Goal: Task Accomplishment & Management: Complete application form

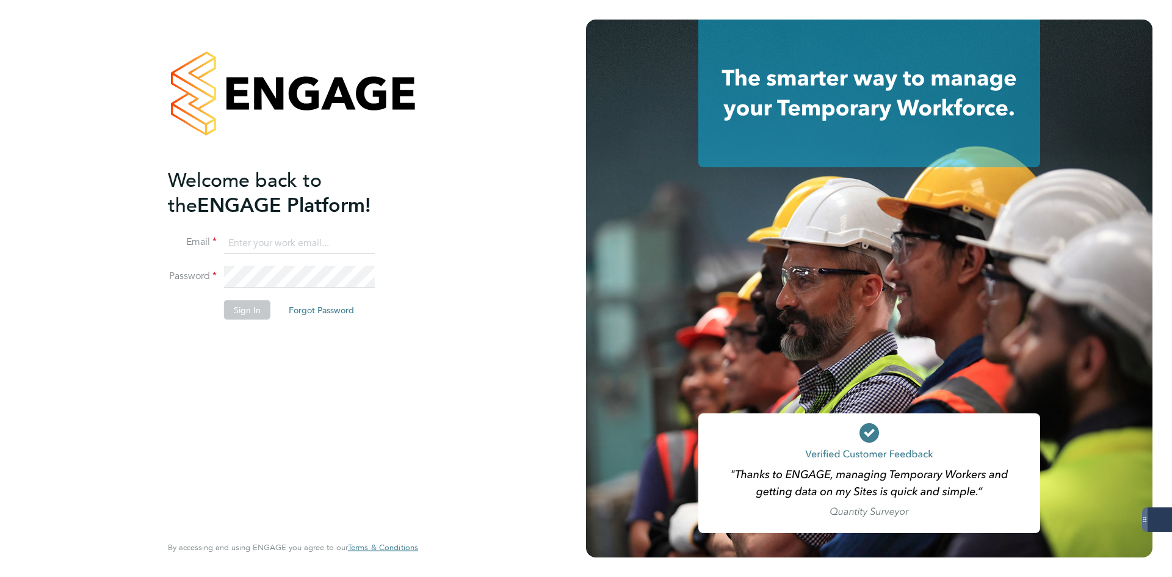
type input "[EMAIL_ADDRESS][DOMAIN_NAME]"
click at [247, 300] on button "Sign In" at bounding box center [247, 310] width 46 height 20
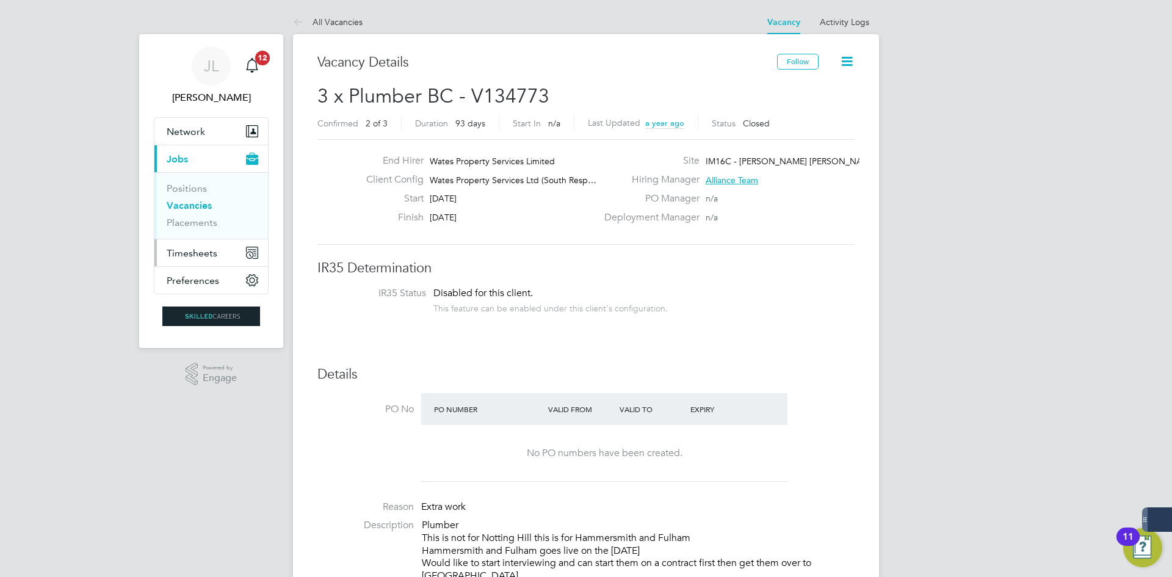
click at [214, 251] on span "Timesheets" at bounding box center [192, 253] width 51 height 12
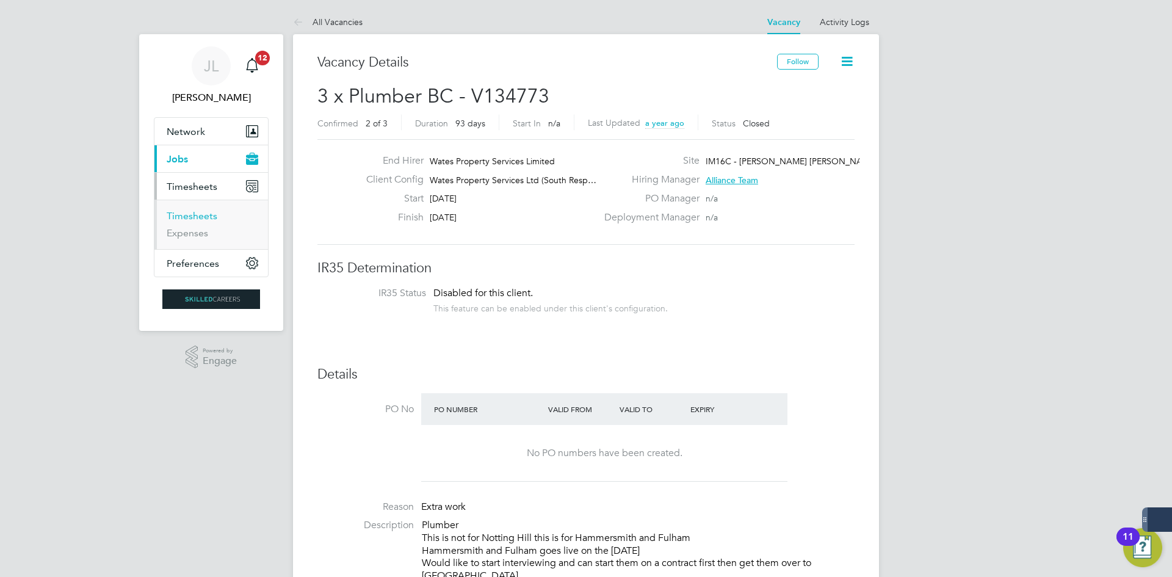
click at [206, 214] on link "Timesheets" at bounding box center [192, 216] width 51 height 12
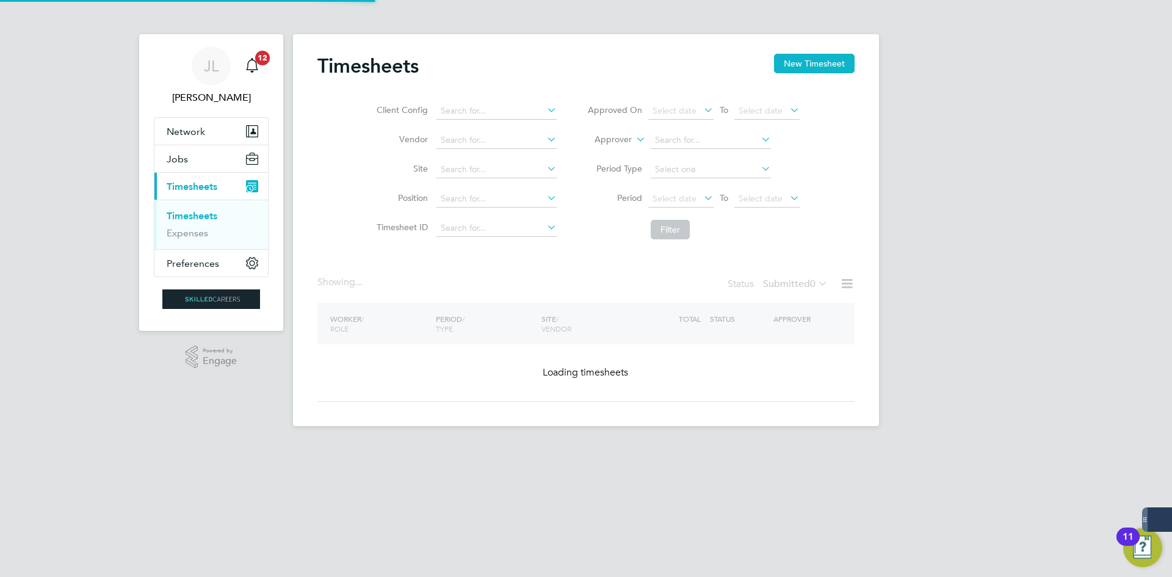
click at [206, 214] on link "Timesheets" at bounding box center [192, 216] width 51 height 12
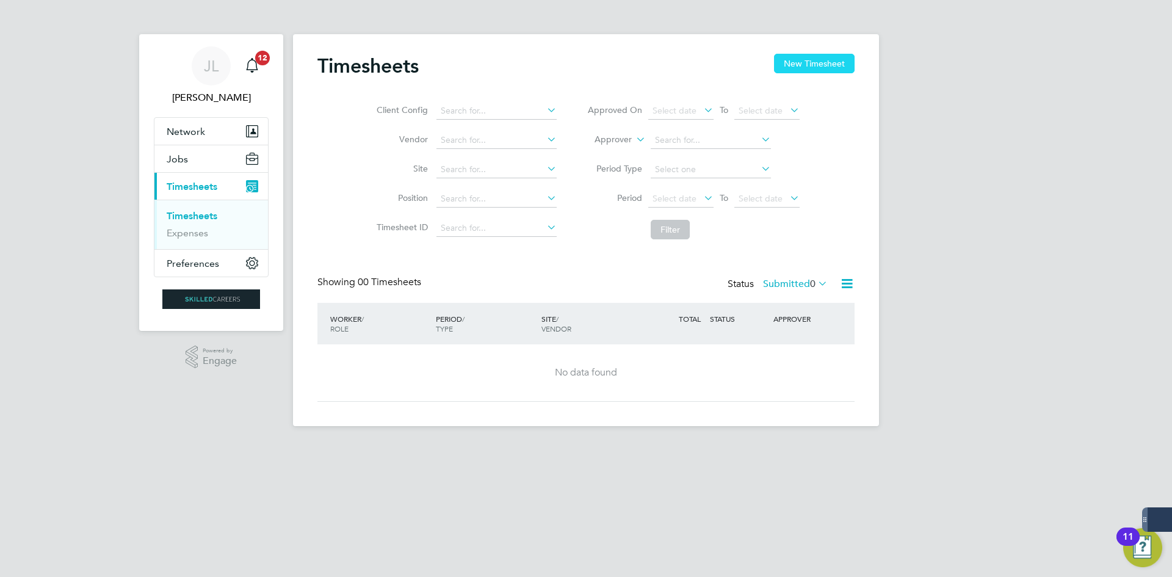
click at [805, 70] on button "New Timesheet" at bounding box center [814, 64] width 81 height 20
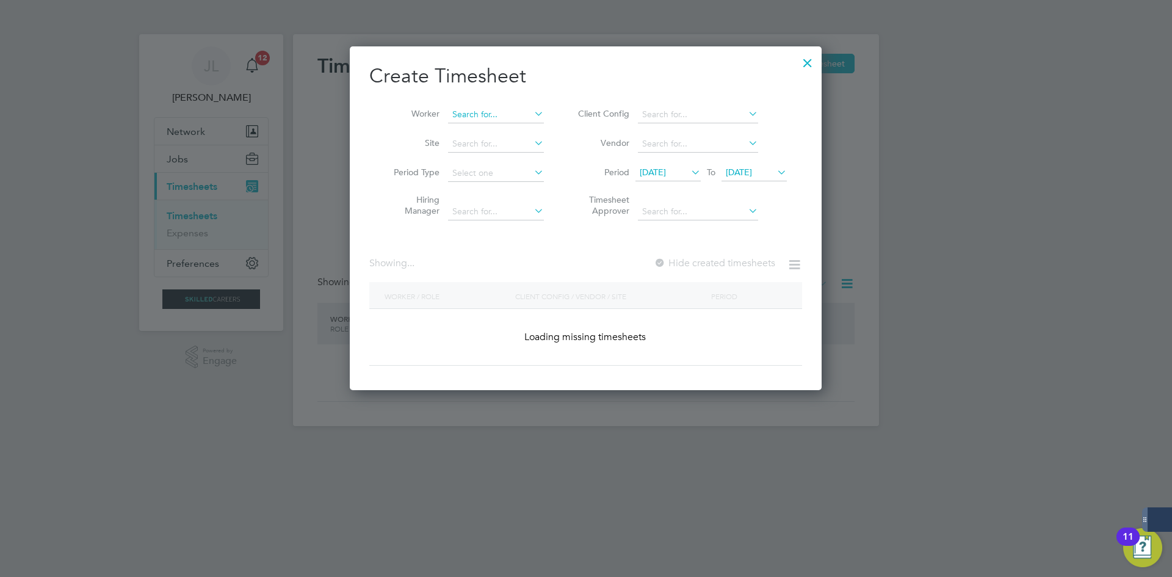
click at [467, 114] on input at bounding box center [496, 114] width 96 height 17
click at [482, 129] on li "Renzo Colaizzo" at bounding box center [499, 131] width 105 height 16
type input "Renzo Colaizzo"
click at [666, 171] on span "13 Aug 2025" at bounding box center [653, 172] width 26 height 11
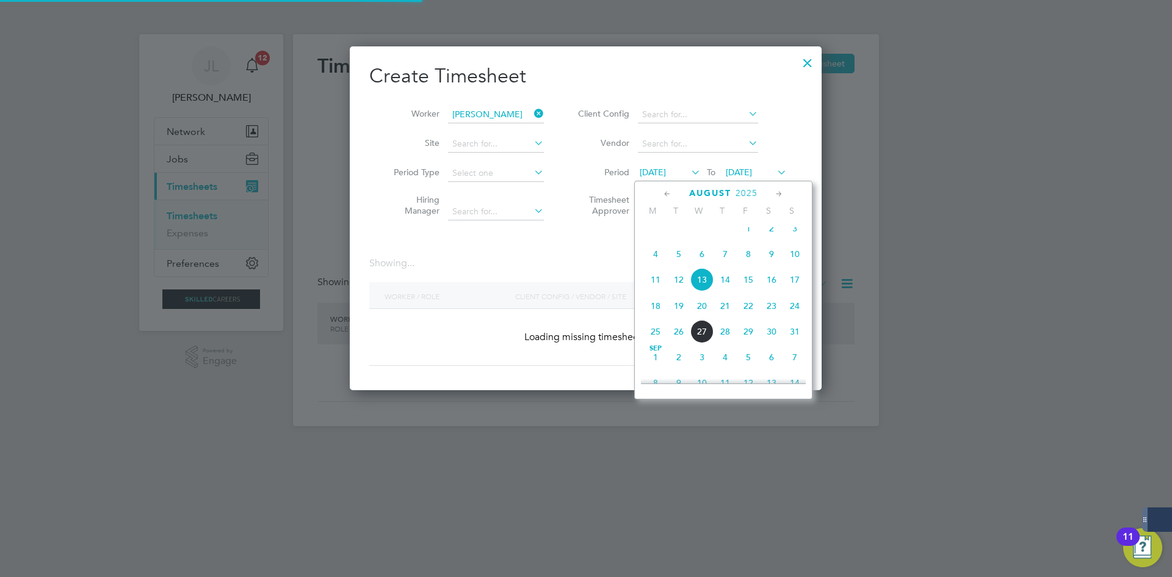
click at [705, 258] on span "6" at bounding box center [701, 253] width 23 height 23
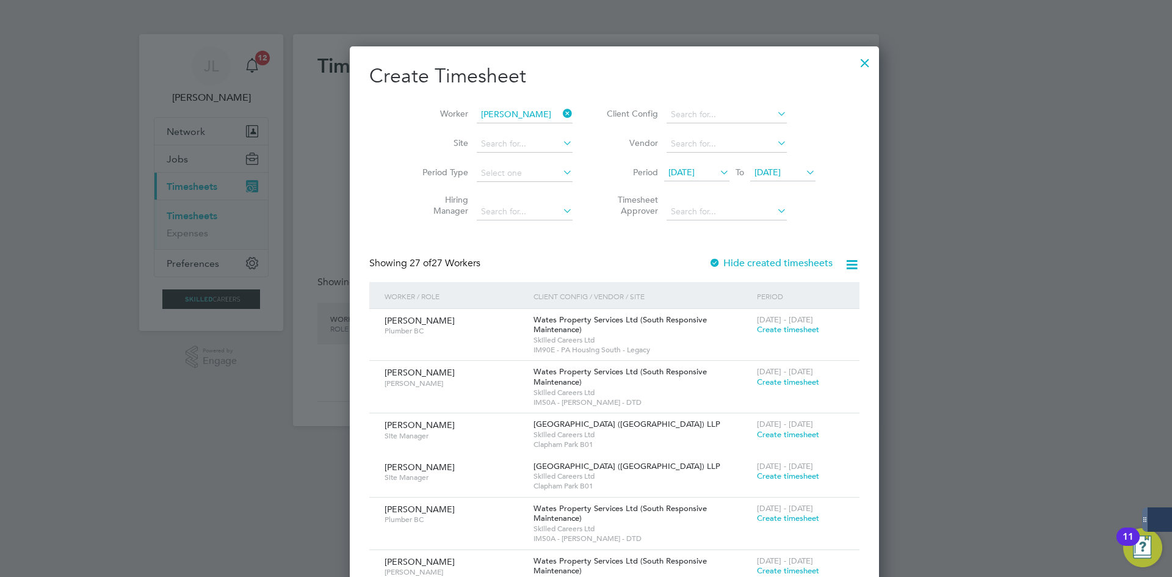
click at [709, 262] on label "Hide created timesheets" at bounding box center [771, 263] width 124 height 12
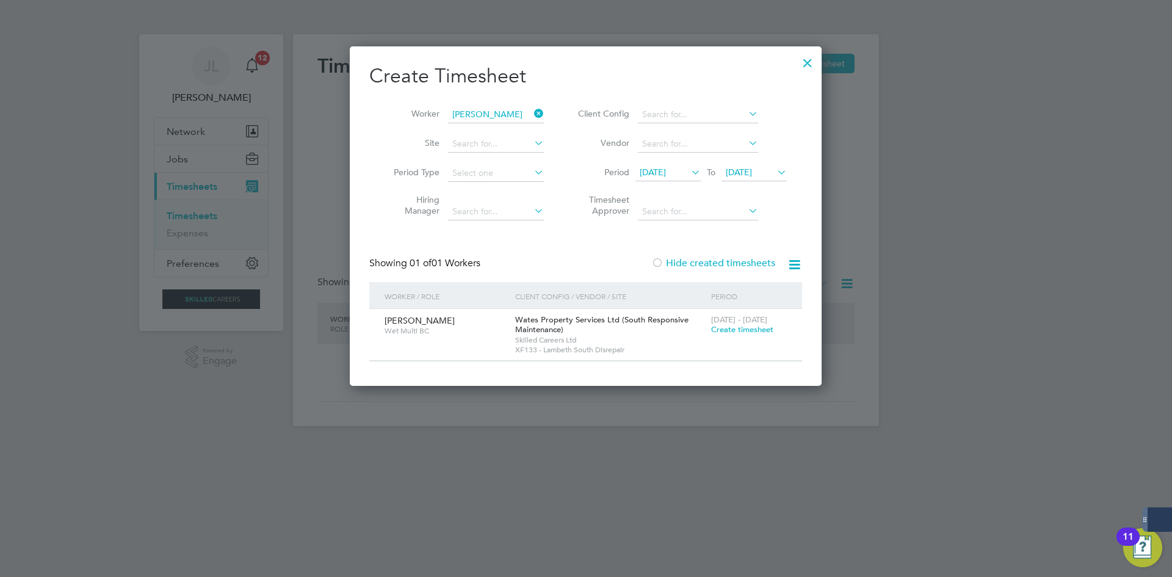
click at [714, 327] on span "Create timesheet" at bounding box center [742, 329] width 62 height 10
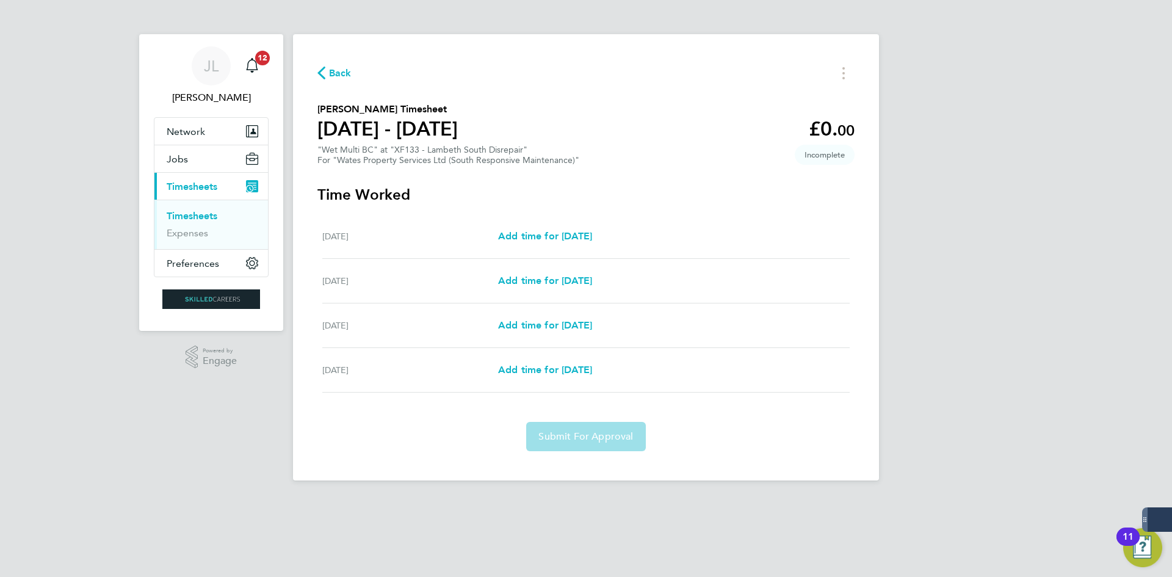
click at [329, 63] on div "Back" at bounding box center [585, 72] width 537 height 19
click at [328, 72] on span "Back" at bounding box center [334, 73] width 34 height 12
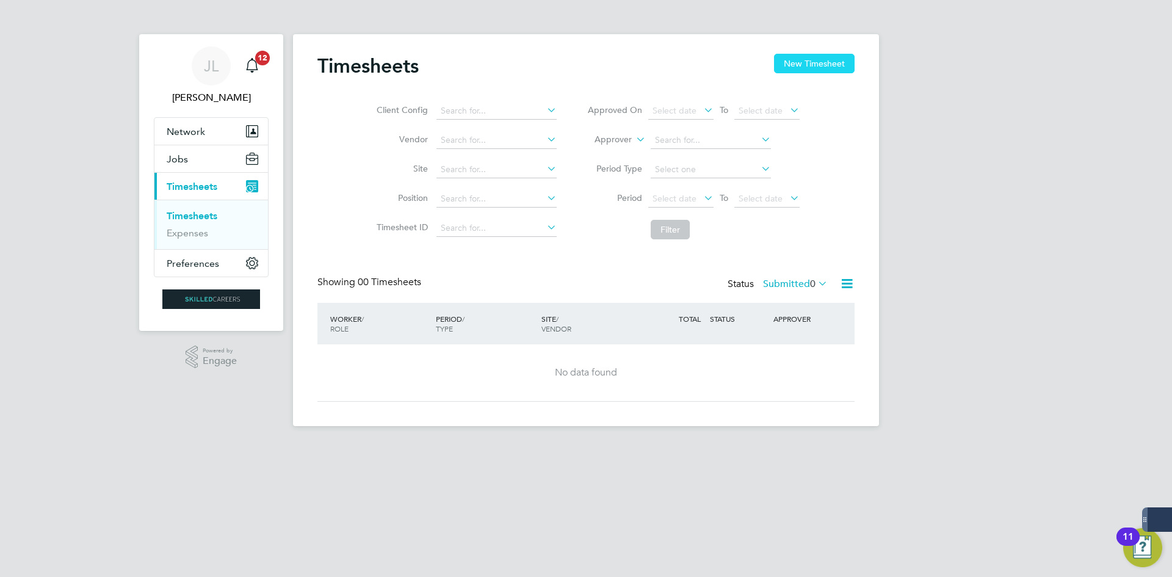
click at [834, 65] on button "New Timesheet" at bounding box center [814, 64] width 81 height 20
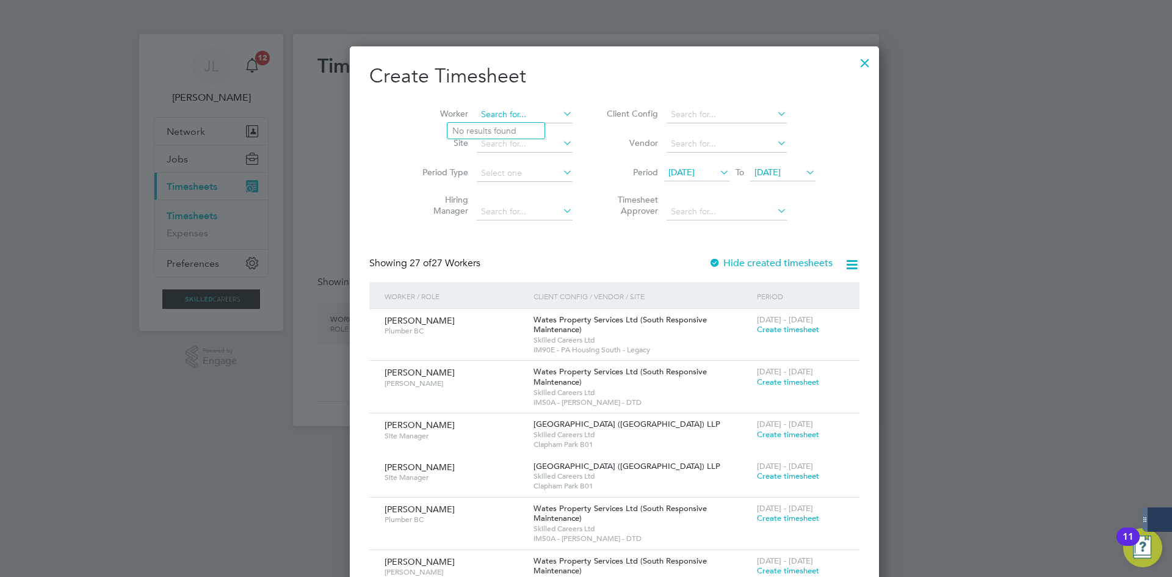
click at [490, 120] on input at bounding box center [525, 114] width 96 height 17
click at [493, 131] on li "Gencal Siankili" at bounding box center [495, 131] width 97 height 16
type input "Gencal Siankili"
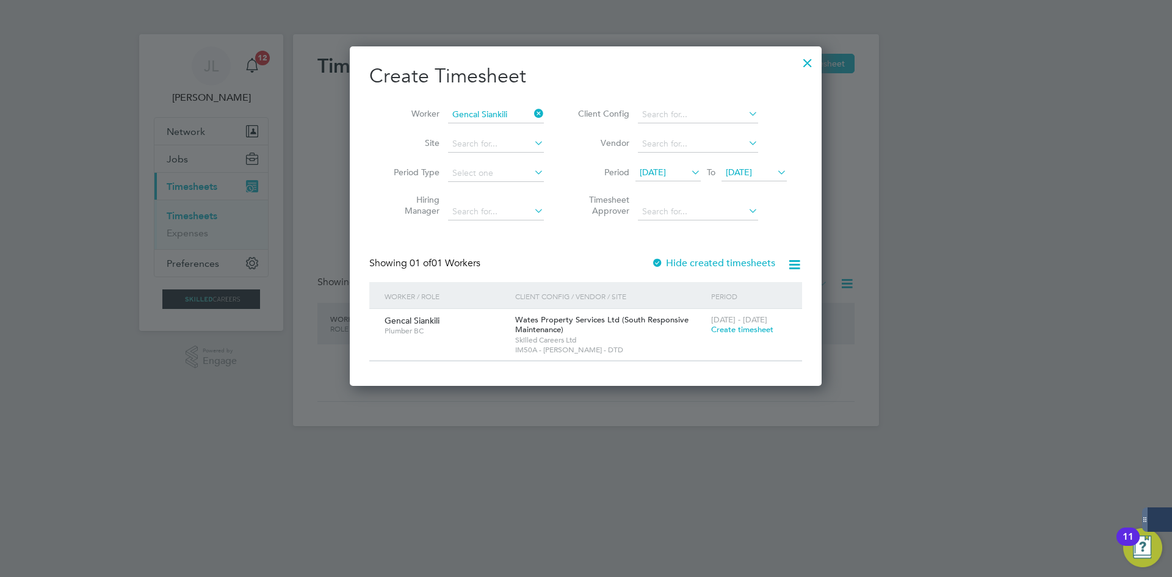
click at [724, 304] on div "Period" at bounding box center [749, 296] width 82 height 28
click at [640, 333] on div "Wates Property Services Ltd (South Responsive Maintenance) Skilled Careers Ltd …" at bounding box center [610, 335] width 196 height 52
click at [740, 328] on span "Create timesheet" at bounding box center [742, 329] width 62 height 10
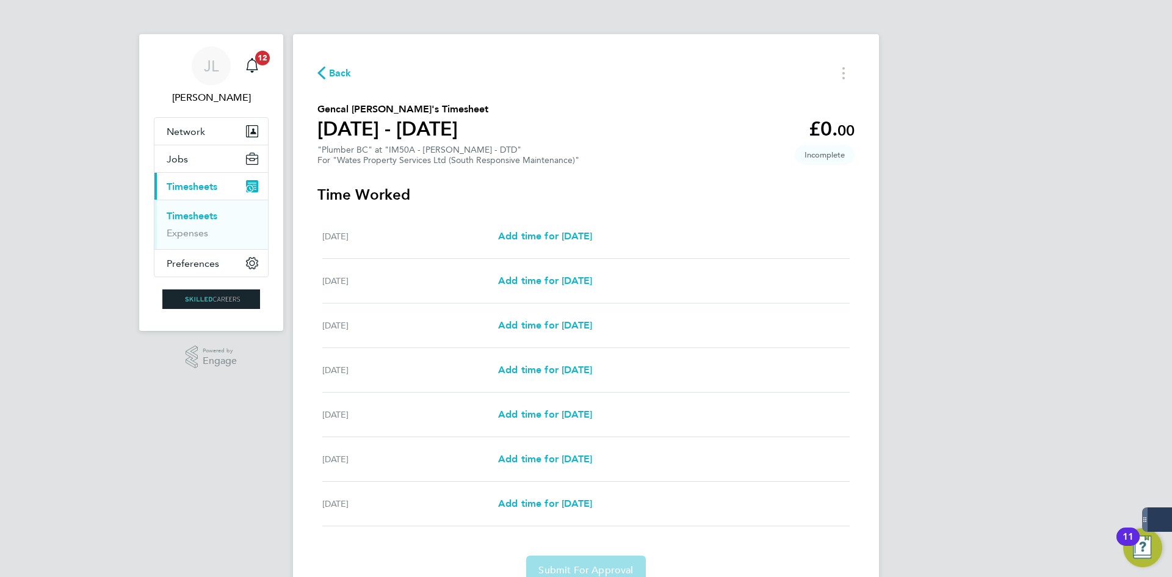
click at [203, 211] on link "Timesheets" at bounding box center [192, 216] width 51 height 12
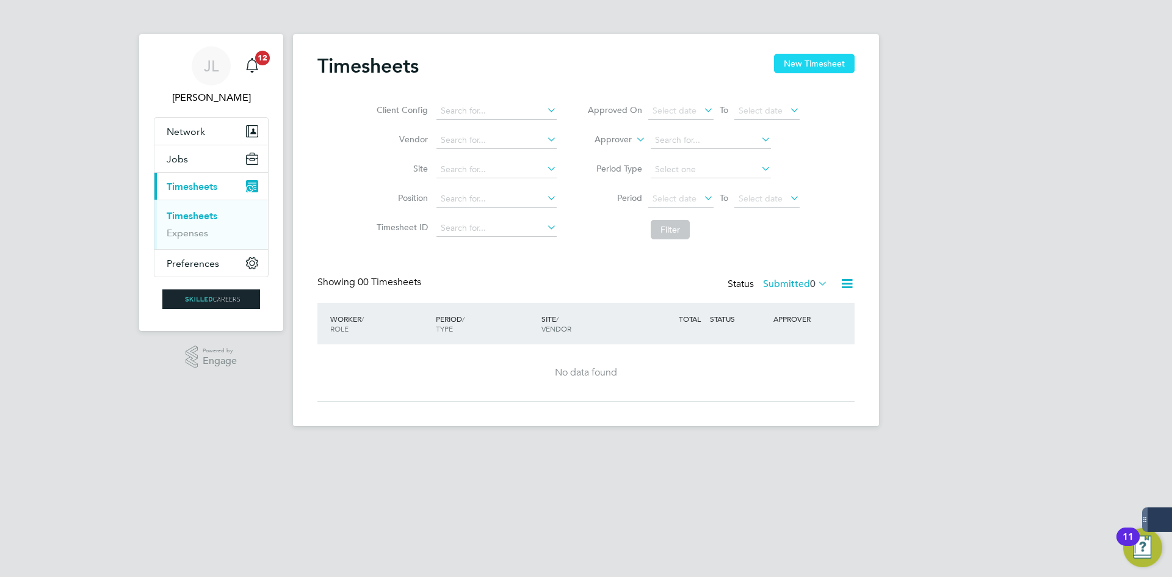
click at [792, 67] on button "New Timesheet" at bounding box center [814, 64] width 81 height 20
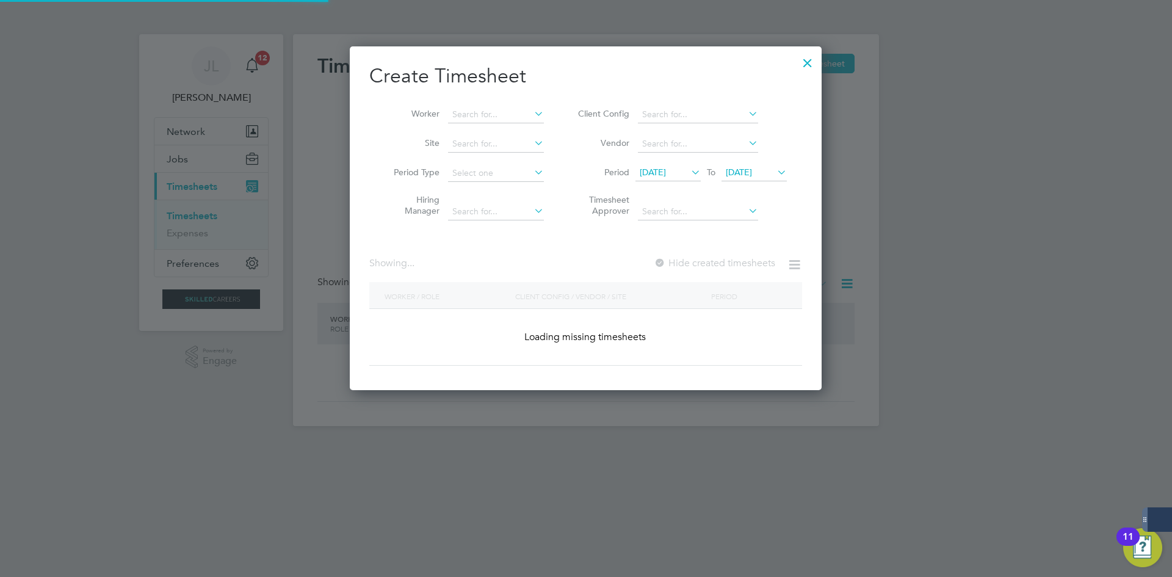
scroll to position [2057, 472]
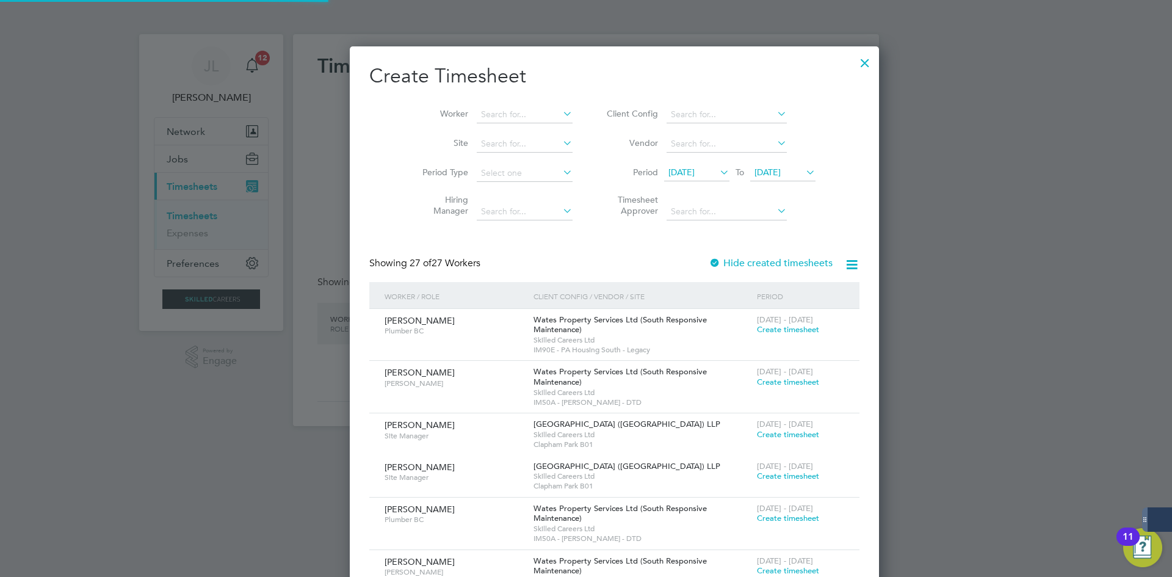
click at [472, 106] on li "Worker" at bounding box center [493, 114] width 190 height 29
click at [477, 108] on input at bounding box center [525, 114] width 96 height 17
click at [486, 127] on li "Renzo Colaizzo" at bounding box center [499, 131] width 105 height 16
type input "Renzo Colaizzo"
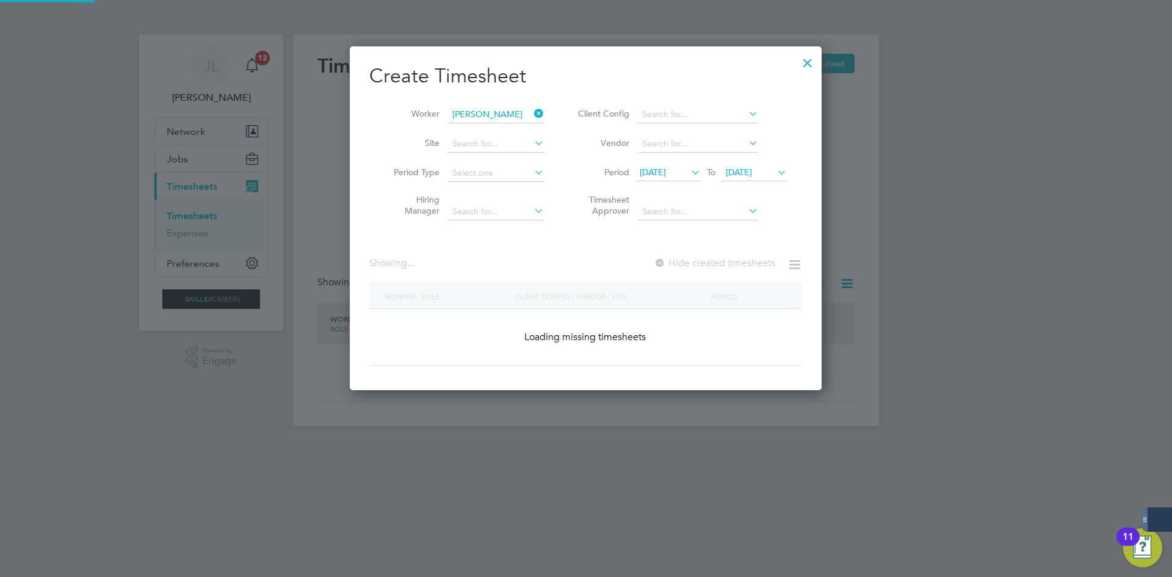
scroll to position [340, 472]
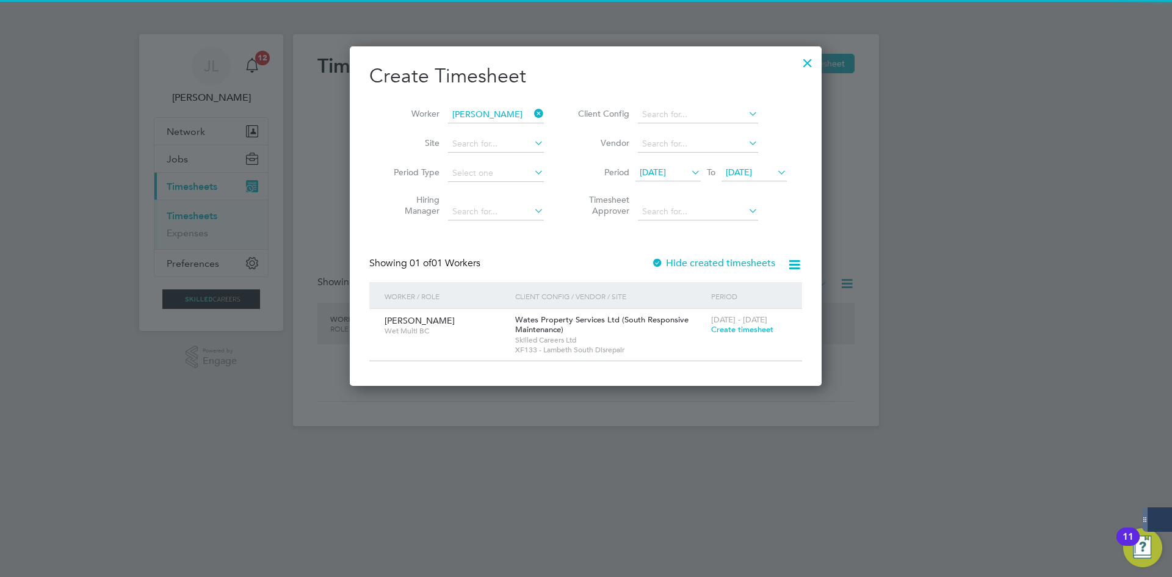
click at [720, 327] on span "Create timesheet" at bounding box center [742, 329] width 62 height 10
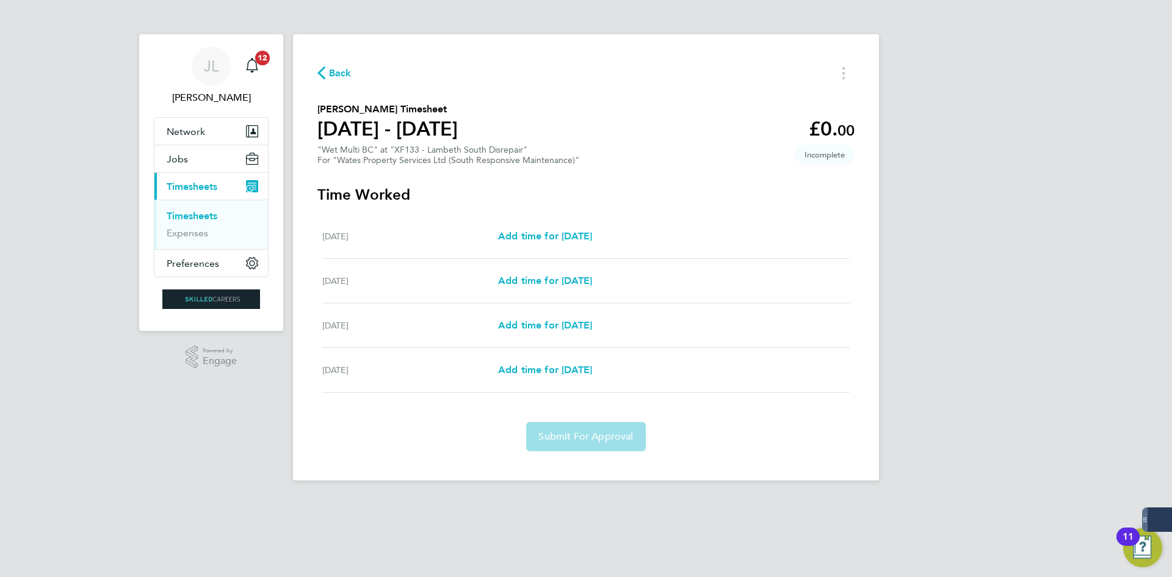
click at [338, 65] on button "Back" at bounding box center [334, 72] width 34 height 15
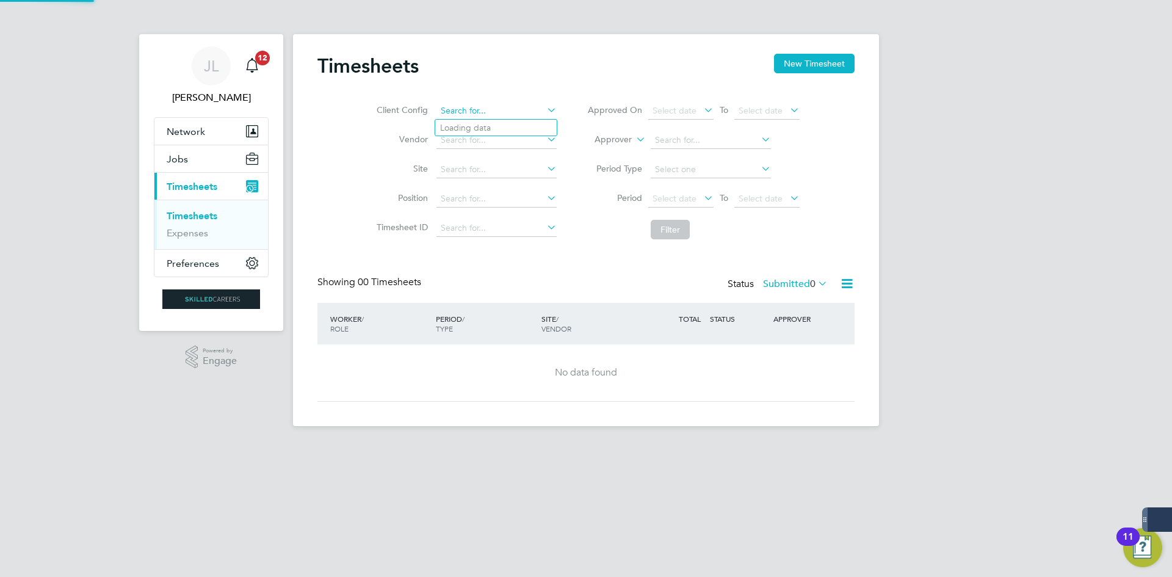
click at [522, 115] on input at bounding box center [496, 111] width 120 height 17
click at [463, 111] on input "alrick lenno" at bounding box center [496, 111] width 120 height 17
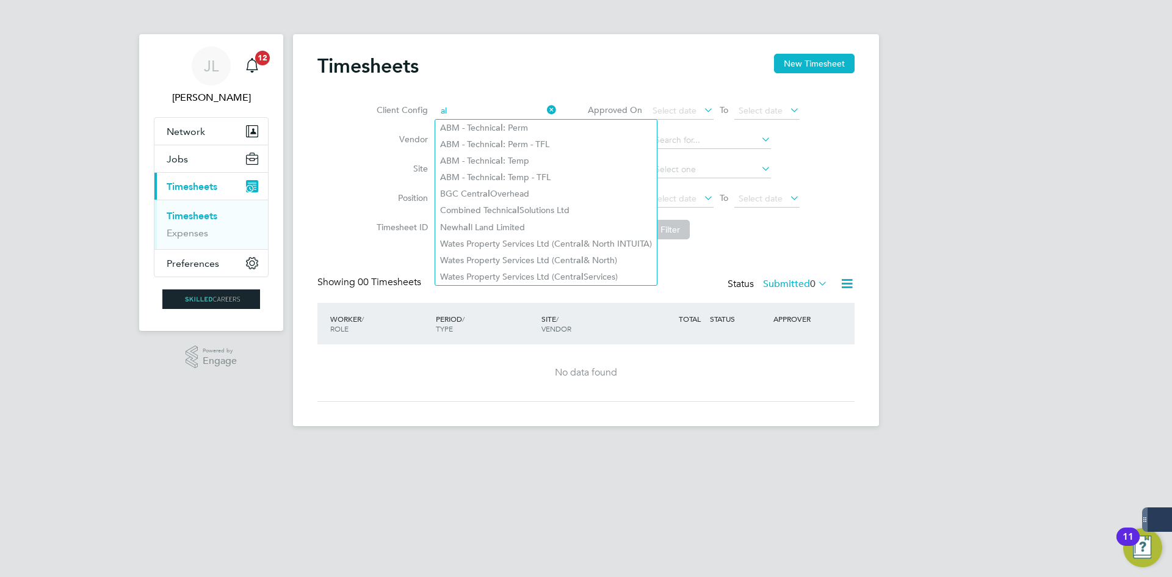
type input "al"
click at [559, 113] on li "Client Config al" at bounding box center [465, 110] width 214 height 29
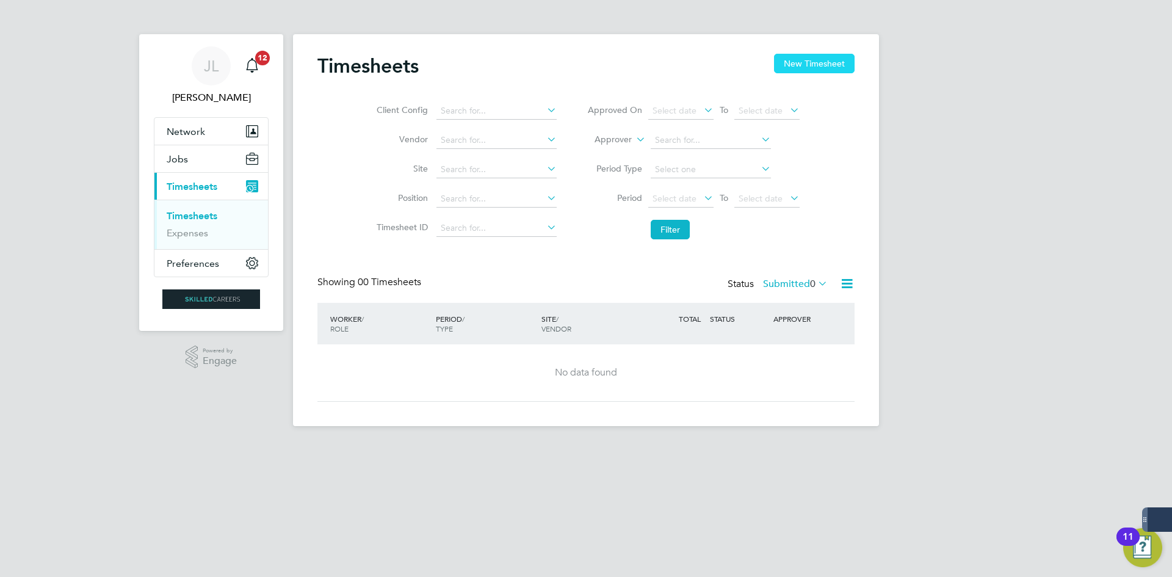
click at [789, 63] on button "New Timesheet" at bounding box center [814, 64] width 81 height 20
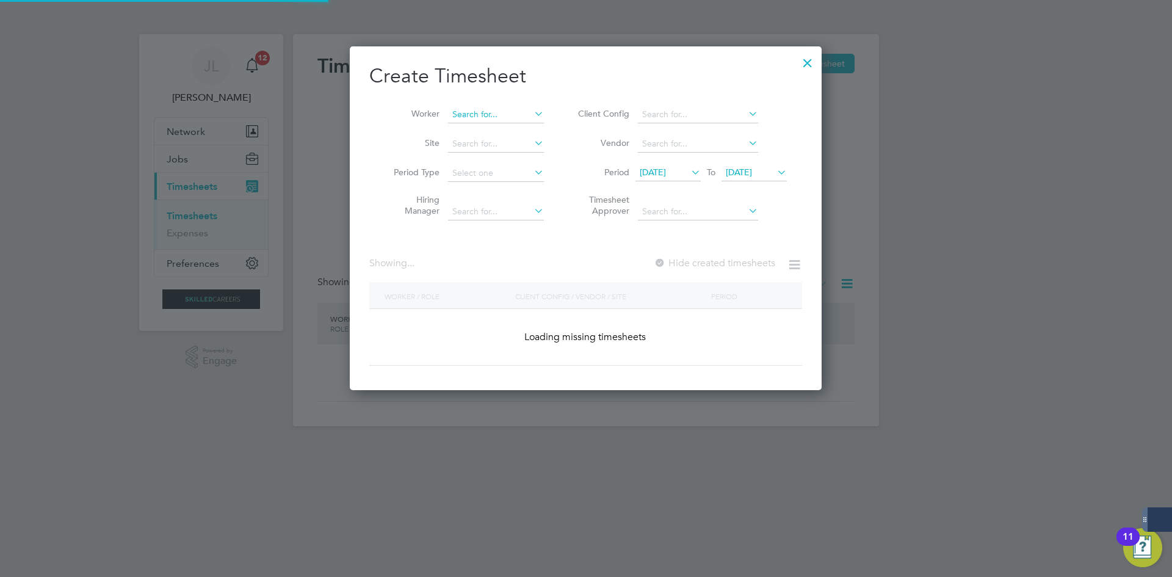
scroll to position [2057, 472]
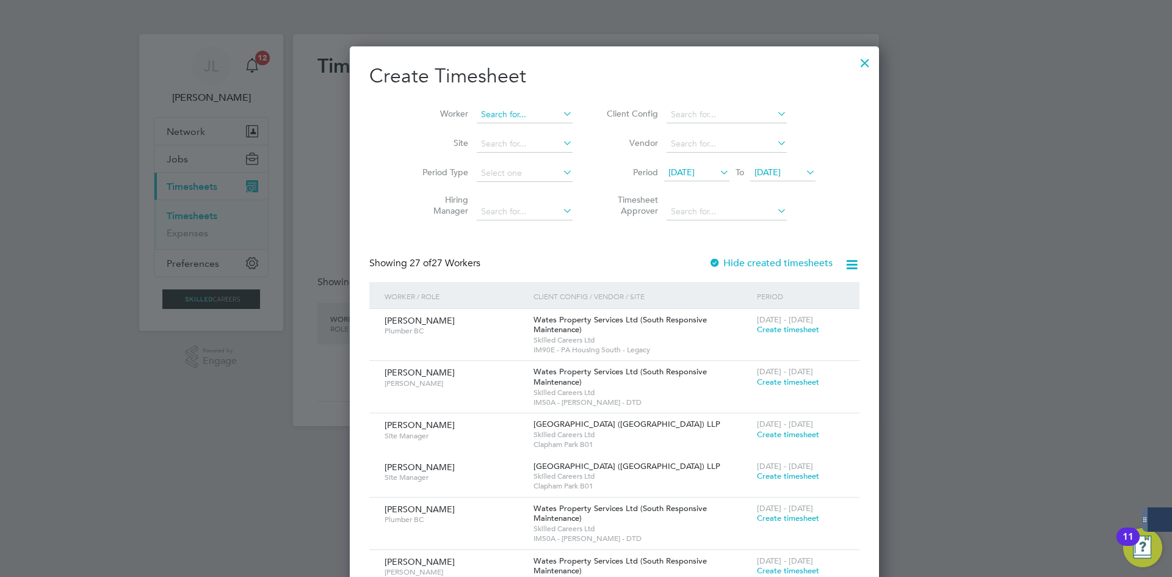
click at [494, 119] on input at bounding box center [525, 114] width 96 height 17
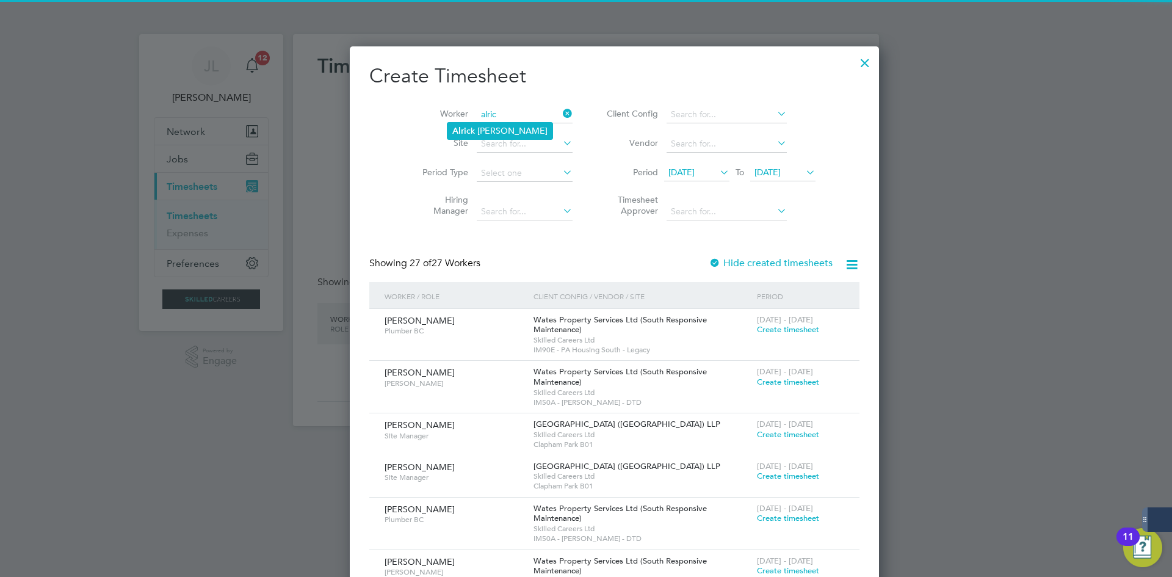
click at [500, 134] on li "Alric k Lennon" at bounding box center [499, 131] width 105 height 16
type input "Alrick Lennon"
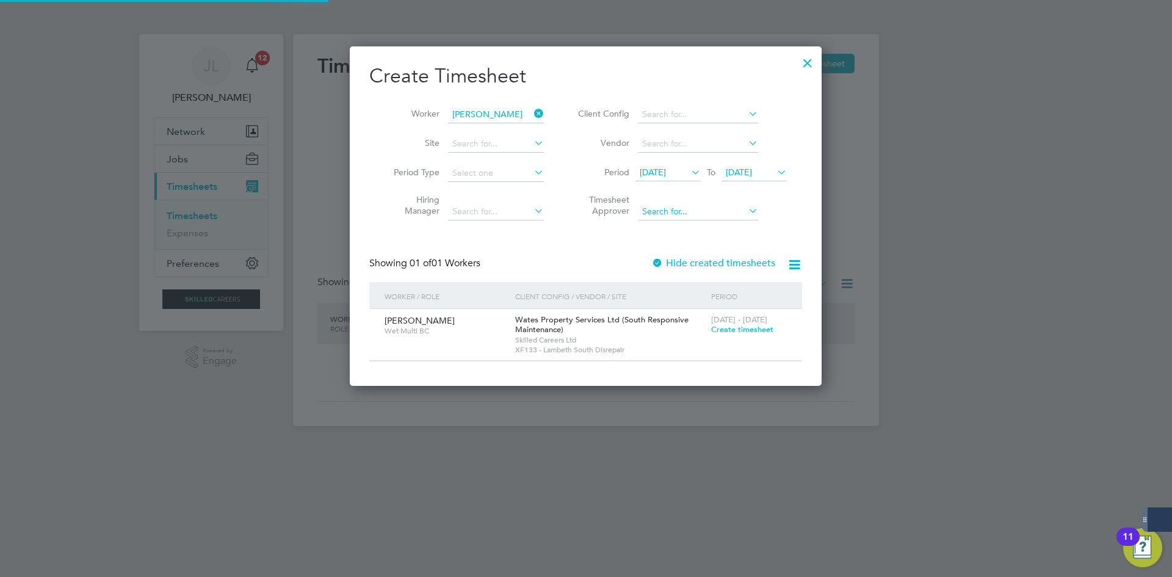
scroll to position [340, 472]
click at [718, 319] on span "16 - 22 Aug 2025" at bounding box center [739, 319] width 56 height 10
click at [725, 327] on span "Create timesheet" at bounding box center [742, 329] width 62 height 10
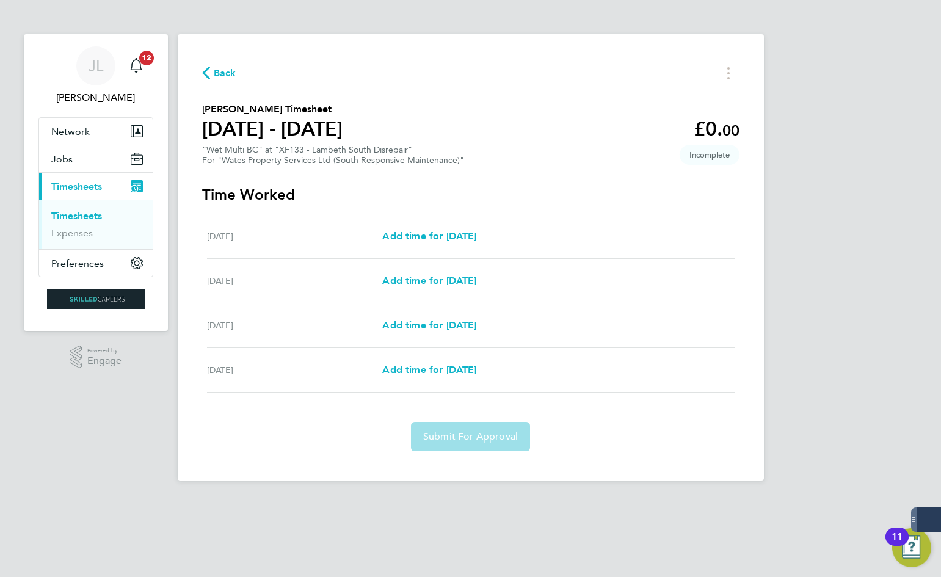
click at [210, 74] on span "Back" at bounding box center [219, 73] width 34 height 12
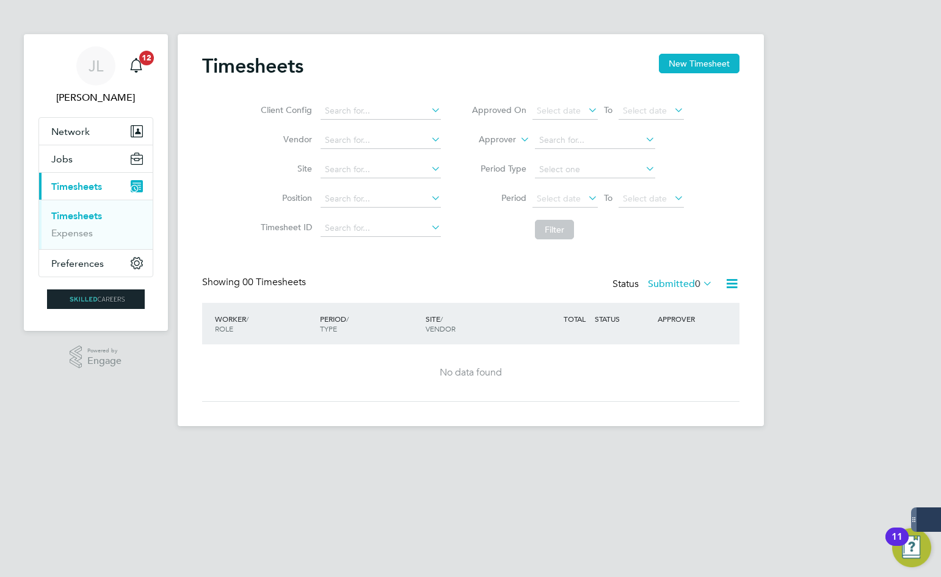
click at [508, 98] on li "Approved On Select date To Select date" at bounding box center [577, 110] width 243 height 29
drag, startPoint x: 508, startPoint y: 98, endPoint x: 447, endPoint y: 294, distance: 205.2
click at [513, 72] on div "Timesheets New Timesheet Client Config Vendor Site Position Timesheet ID Approv…" at bounding box center [470, 228] width 537 height 348
click at [452, 78] on div "Timesheets New Timesheet" at bounding box center [470, 72] width 537 height 37
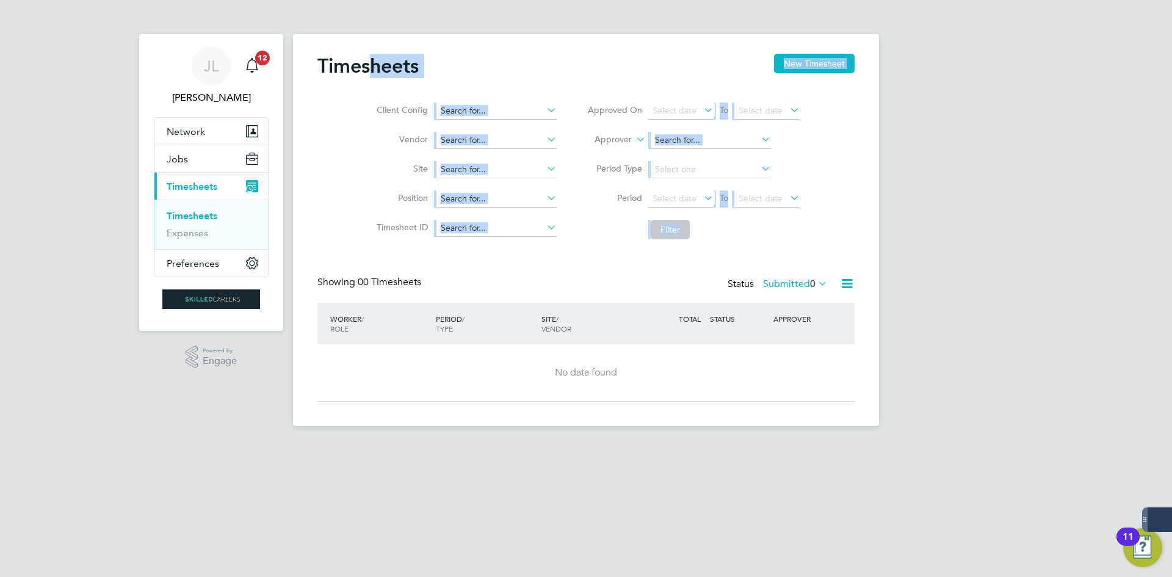
drag, startPoint x: 829, startPoint y: 120, endPoint x: 376, endPoint y: 69, distance: 456.4
click at [376, 69] on div "Timesheets New Timesheet Client Config Vendor Site Position Timesheet ID Approv…" at bounding box center [585, 228] width 537 height 348
click at [669, 88] on div "Timesheets New Timesheet" at bounding box center [585, 72] width 537 height 37
drag, startPoint x: 945, startPoint y: 294, endPoint x: 377, endPoint y: 12, distance: 634.4
click at [377, 12] on div "JL Joe Laws Notifications 12 Applications: Network Businesses Sites Workers Con…" at bounding box center [586, 223] width 1172 height 446
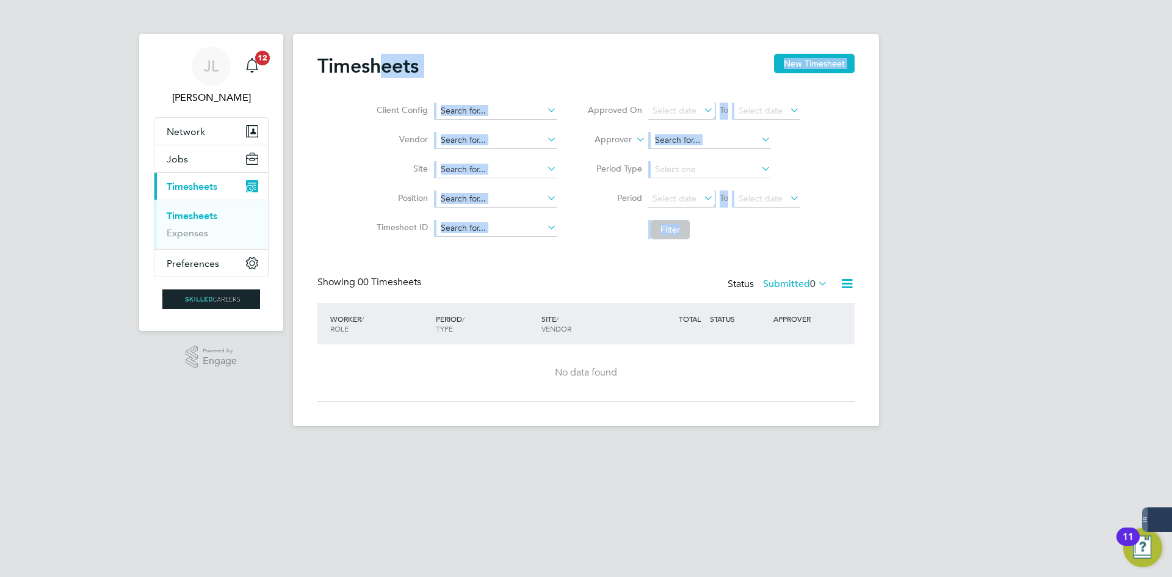
click at [557, 67] on div "Timesheets New Timesheet" at bounding box center [585, 72] width 537 height 37
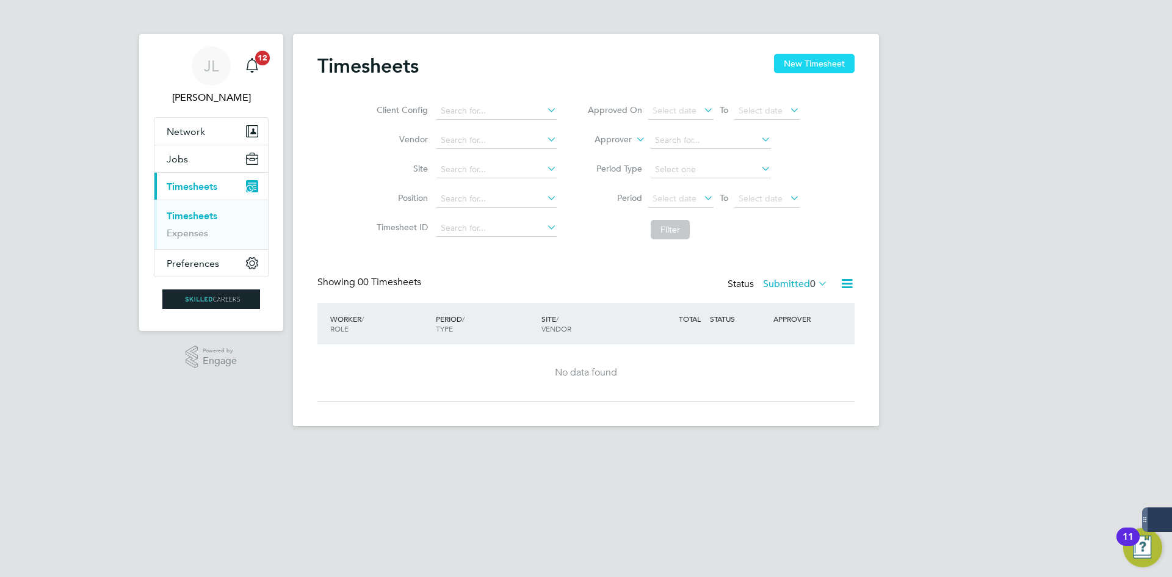
click at [804, 62] on button "New Timesheet" at bounding box center [814, 64] width 81 height 20
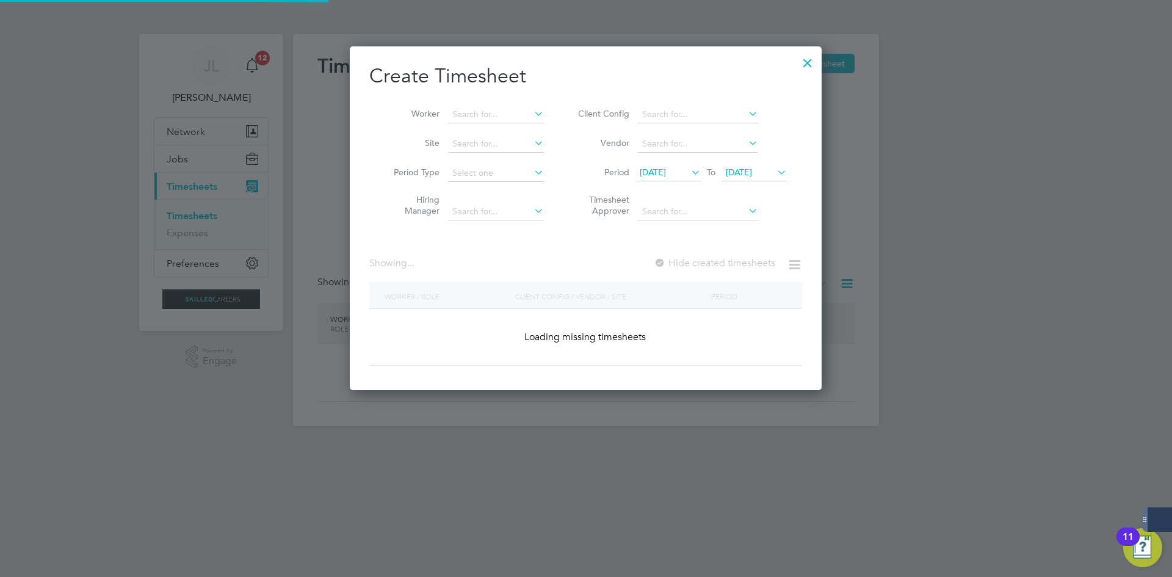
scroll to position [2057, 472]
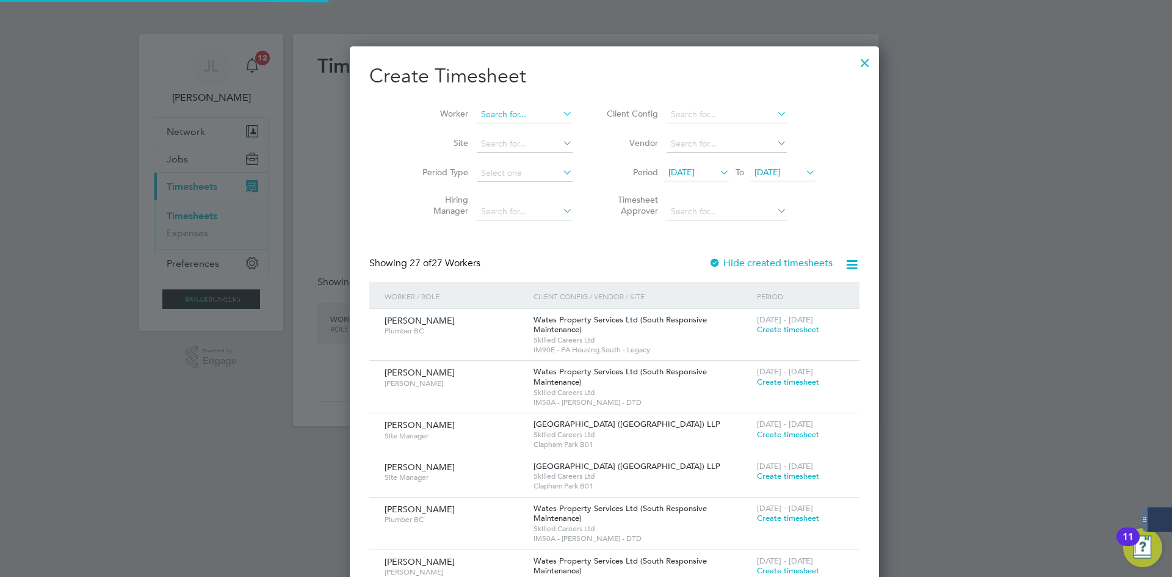
click at [508, 117] on input at bounding box center [525, 114] width 96 height 17
click at [508, 120] on input "renzo" at bounding box center [525, 114] width 96 height 17
click at [510, 134] on li "Renzo Colaizzo" at bounding box center [499, 131] width 105 height 16
type input "Renzo Colaizzo"
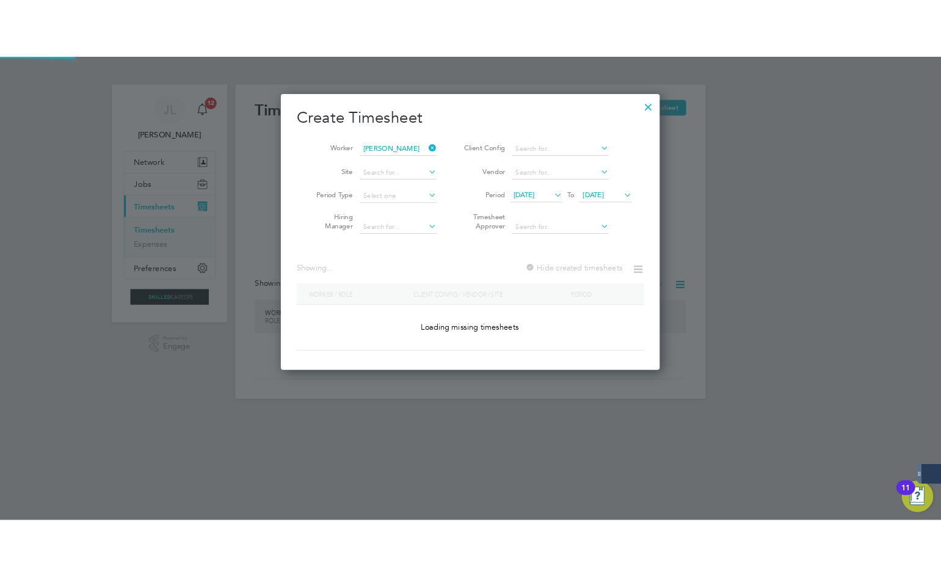
scroll to position [340, 472]
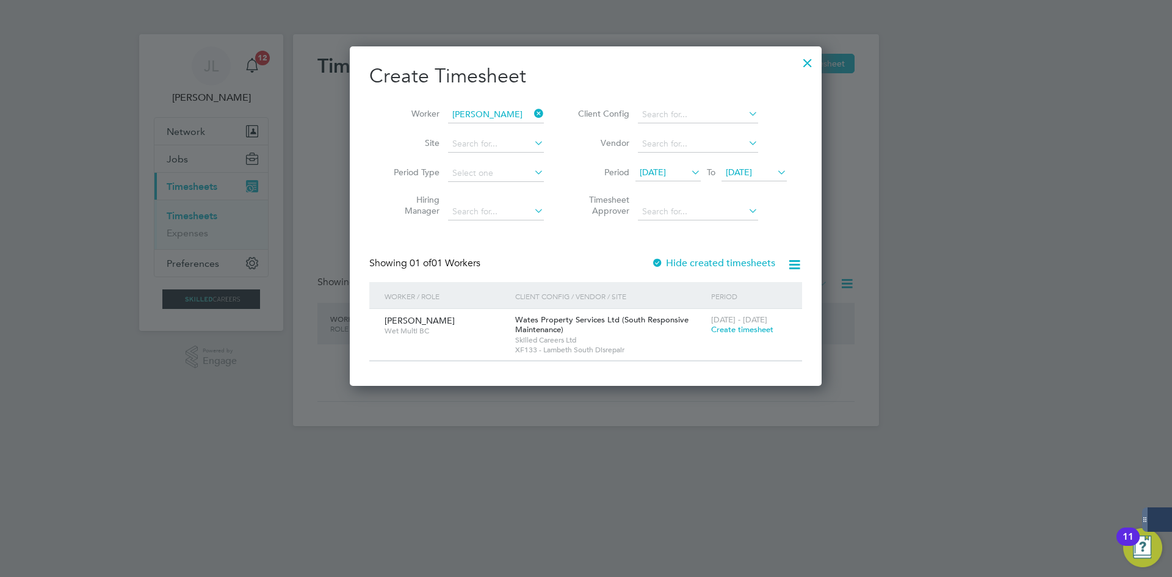
click at [723, 313] on div "16 - 22 Aug 2025 Create timesheet" at bounding box center [749, 325] width 82 height 33
click at [731, 330] on span "Create timesheet" at bounding box center [742, 329] width 62 height 10
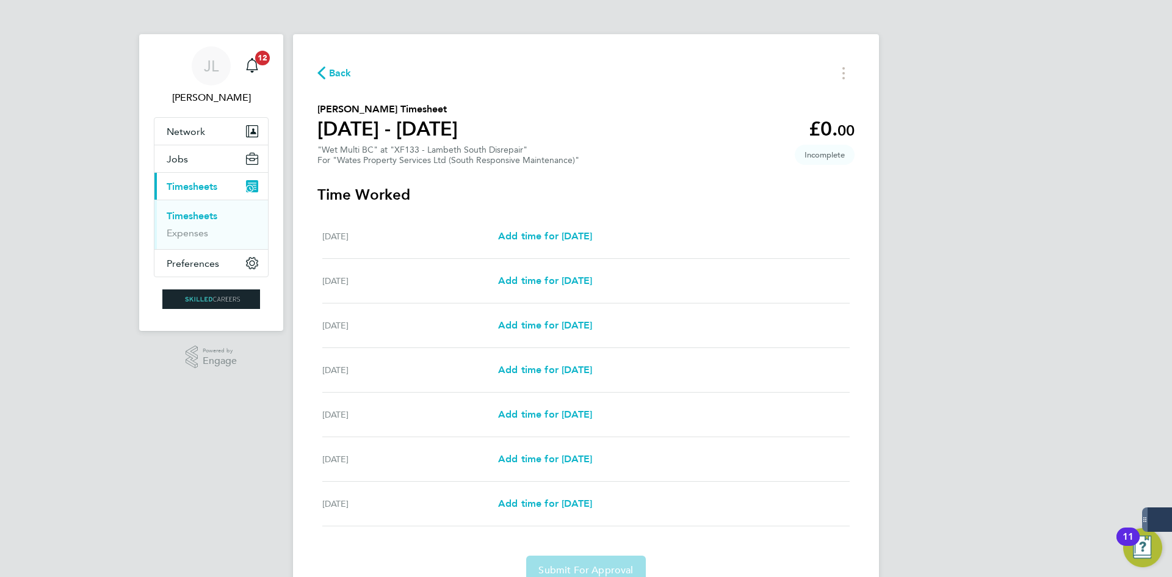
click at [308, 78] on div "Back Renzo Colaizzo's Timesheet 16 - 22 Aug 2025 £0. 00 "Wet Multi BC" at "XF13…" at bounding box center [586, 324] width 586 height 580
click at [323, 72] on icon "button" at bounding box center [321, 73] width 8 height 13
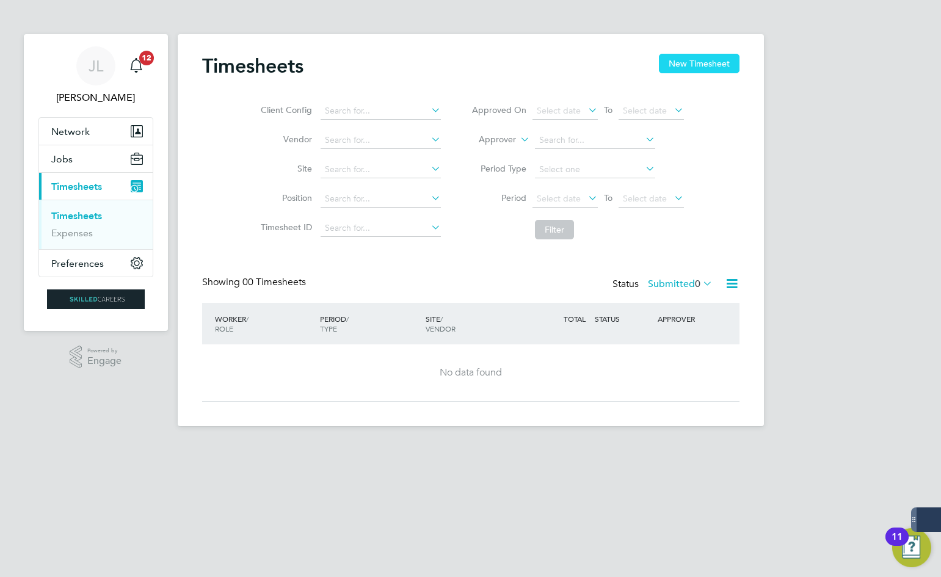
click at [670, 71] on button "New Timesheet" at bounding box center [699, 64] width 81 height 20
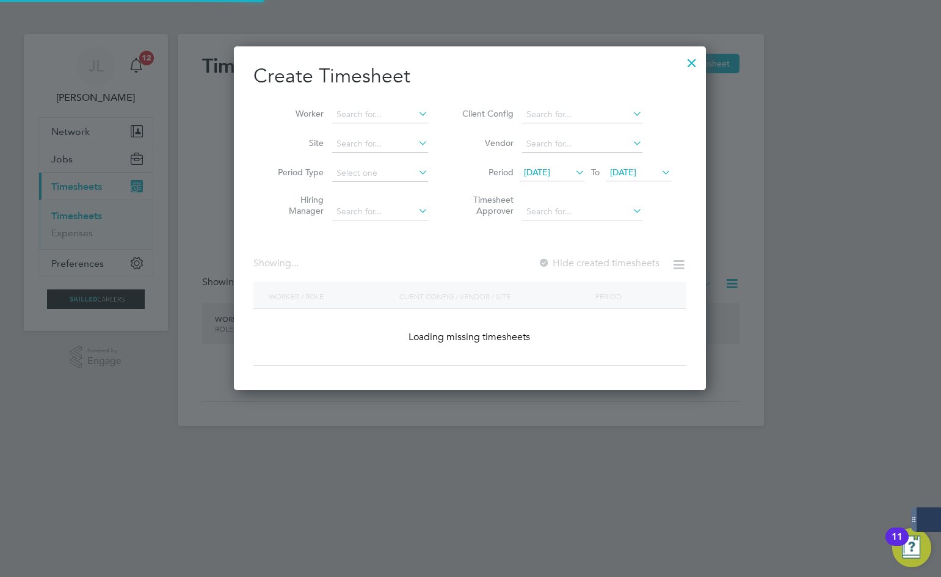
scroll to position [344, 472]
click at [379, 114] on input at bounding box center [380, 114] width 96 height 17
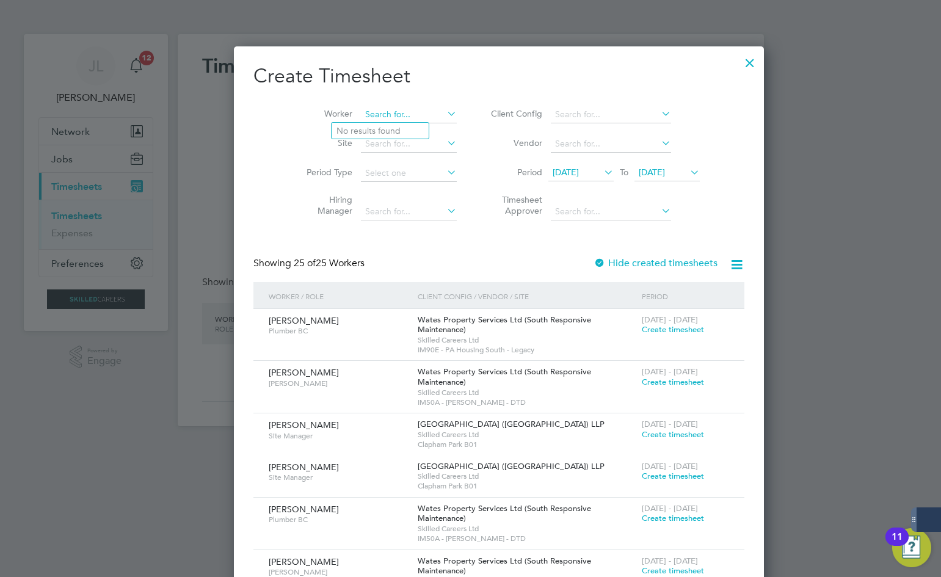
type input "e"
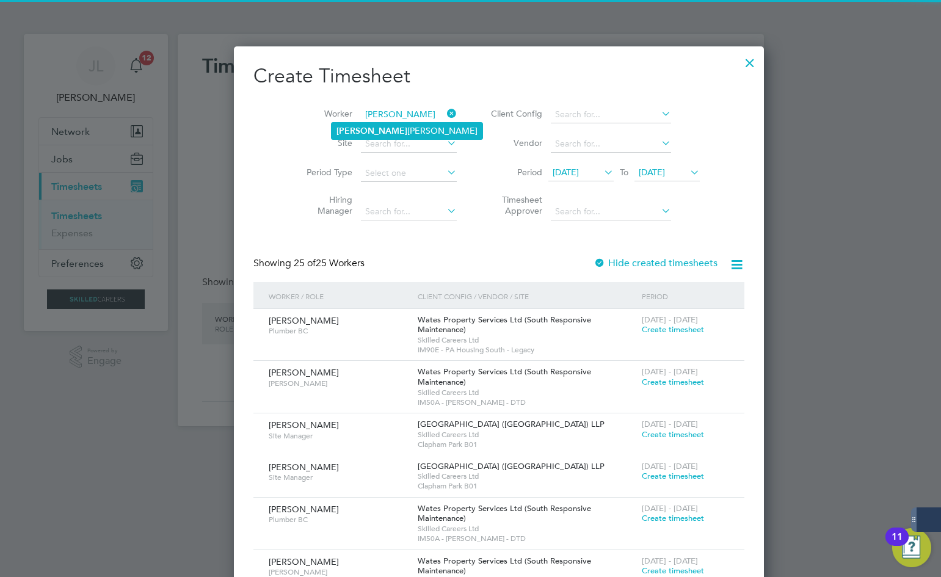
click at [380, 131] on li "Renz o Colaizzo" at bounding box center [406, 131] width 151 height 16
type input "Renzo Colaizzo"
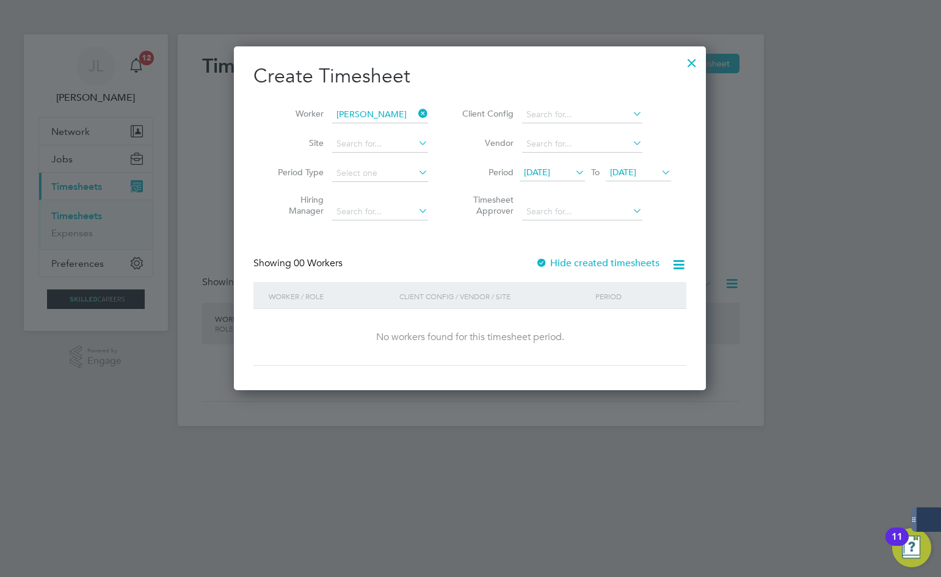
scroll to position [344, 472]
click at [550, 168] on span "13 Aug 2025" at bounding box center [537, 172] width 26 height 11
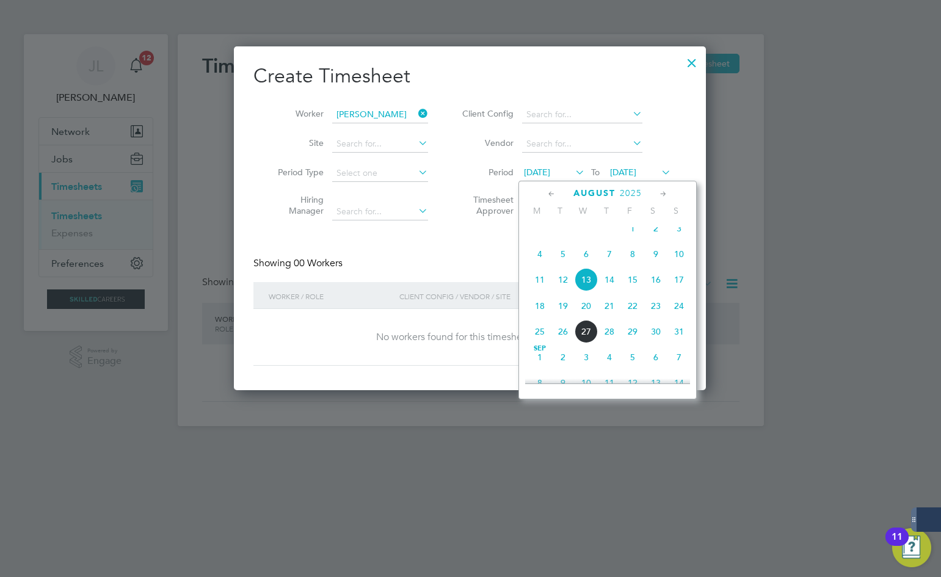
click at [583, 255] on span "6" at bounding box center [585, 253] width 23 height 23
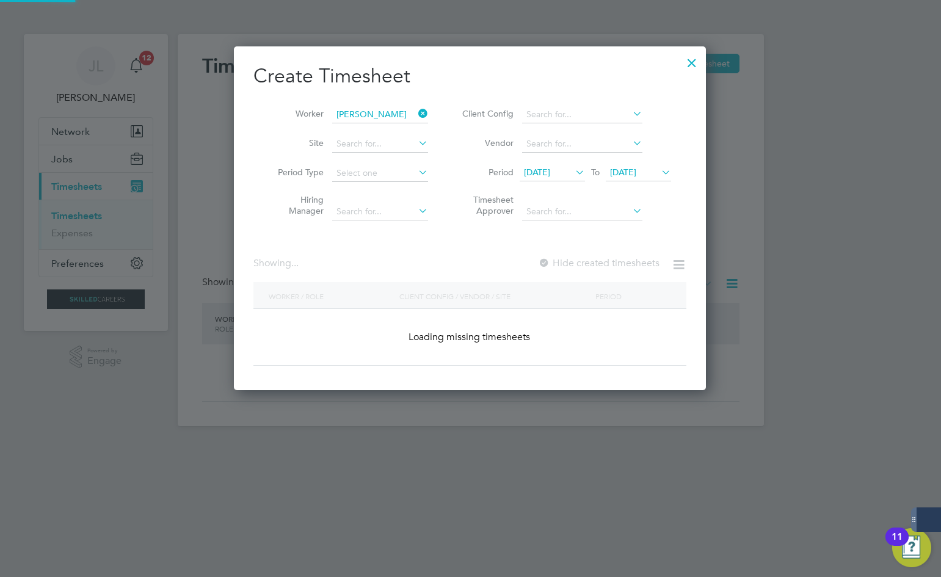
scroll to position [344, 472]
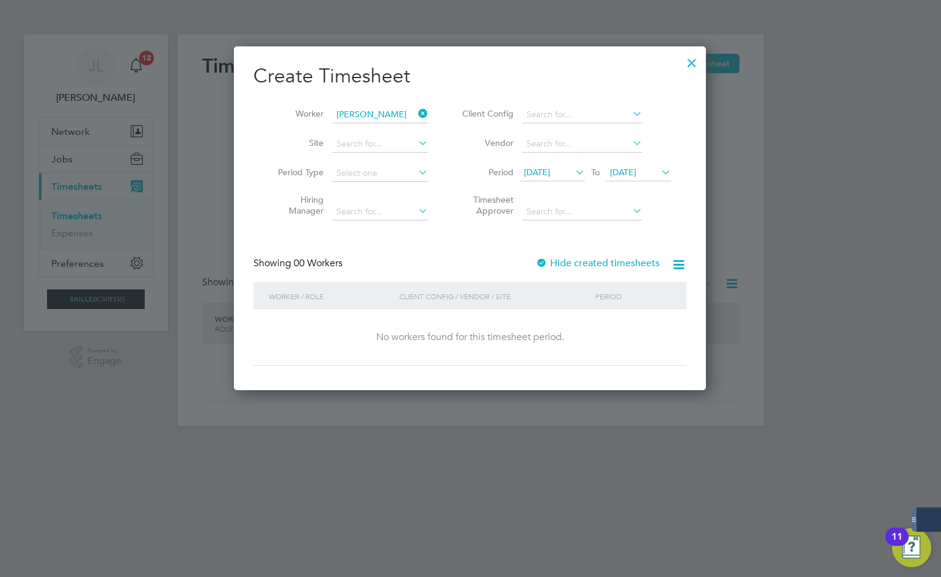
click at [620, 263] on label "Hide created timesheets" at bounding box center [597, 263] width 124 height 12
click at [550, 169] on span "06 Aug 2025" at bounding box center [537, 172] width 26 height 11
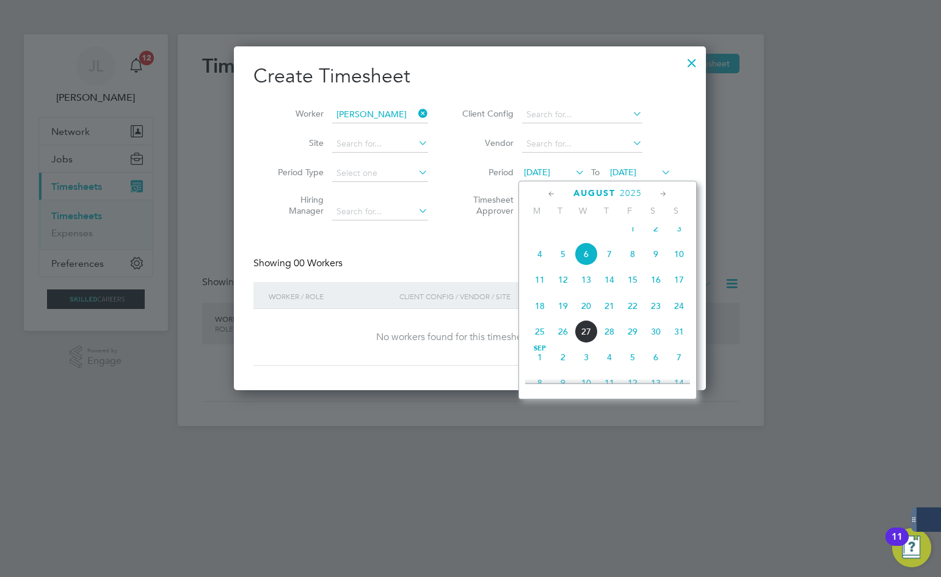
scroll to position [396, 0]
click at [585, 234] on span "30" at bounding box center [585, 228] width 23 height 23
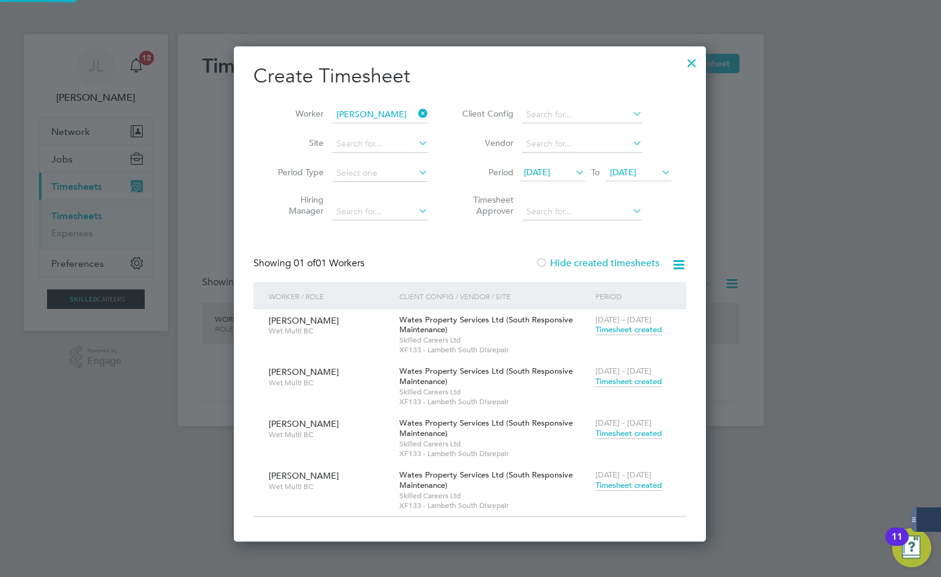
scroll to position [496, 472]
click at [627, 476] on span "16 - 22 Aug 2025" at bounding box center [623, 474] width 56 height 10
click at [618, 478] on span "16 - 22 Aug 2025" at bounding box center [623, 474] width 56 height 10
click at [597, 484] on span "Timesheet created" at bounding box center [628, 485] width 67 height 11
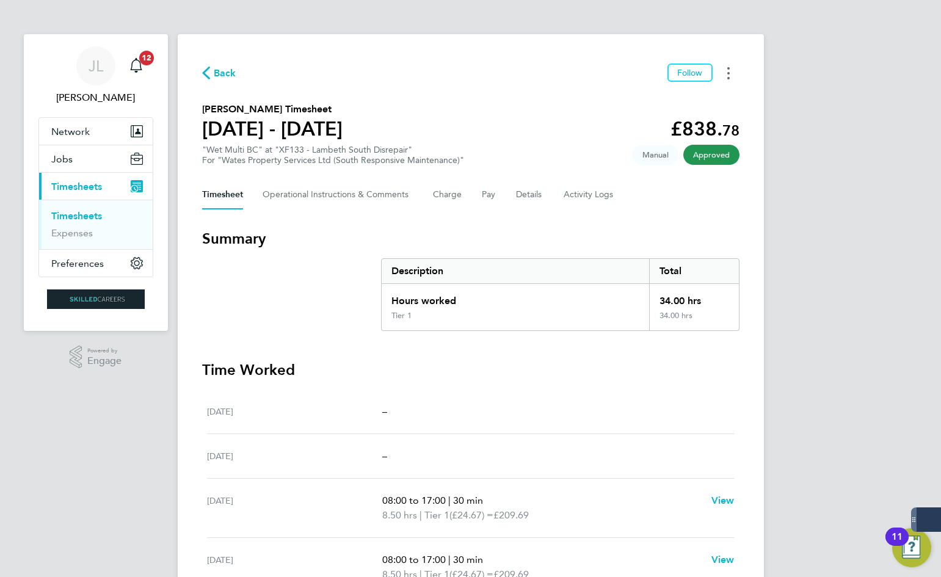
click at [728, 79] on circle "Timesheets Menu" at bounding box center [728, 78] width 2 height 2
click at [684, 104] on link "Download timesheet" at bounding box center [666, 100] width 146 height 24
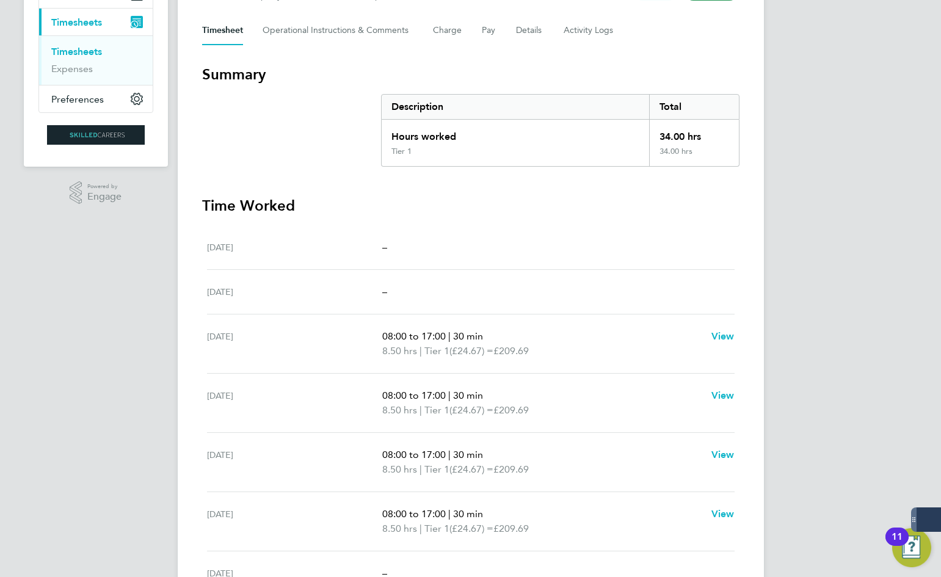
scroll to position [220, 0]
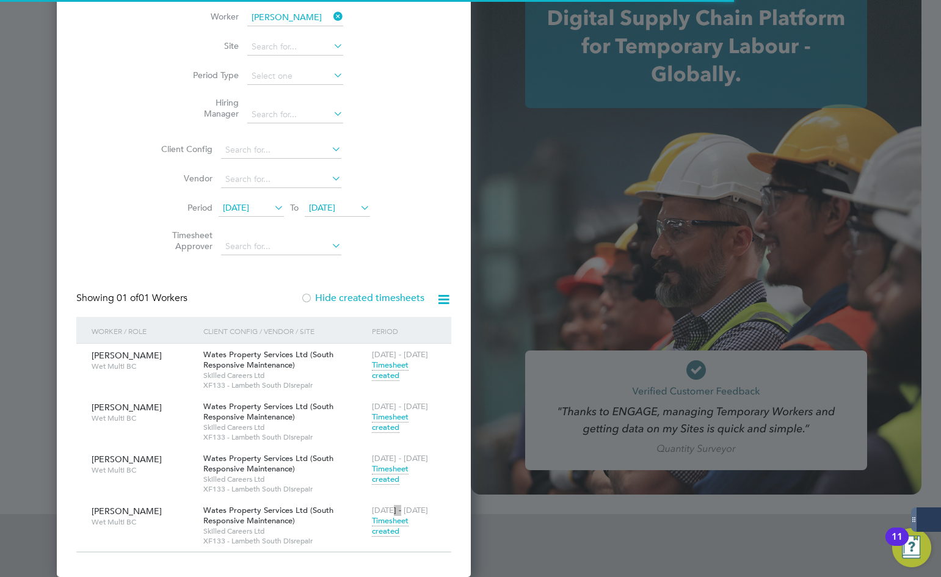
type input "[EMAIL_ADDRESS][DOMAIN_NAME]"
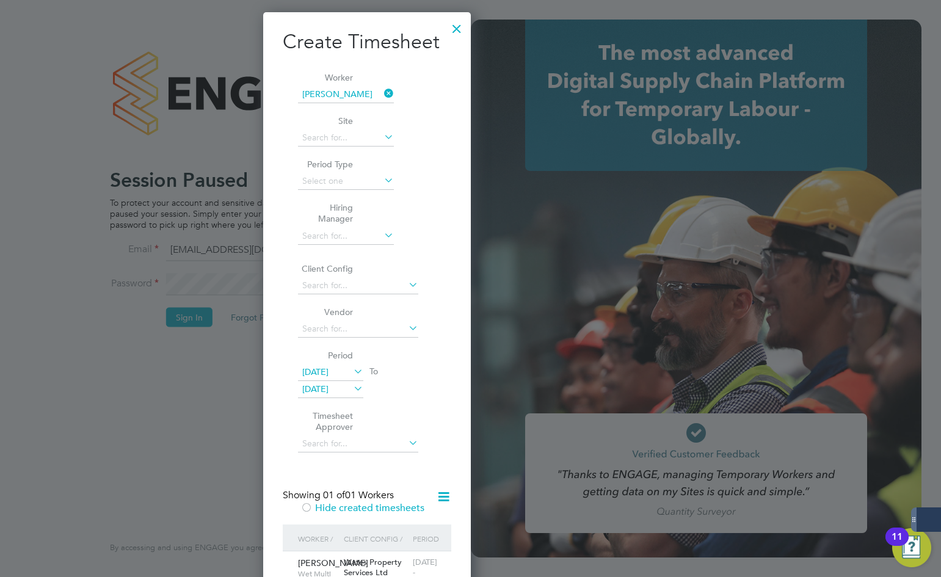
scroll to position [1078, 190]
